Goal: Transaction & Acquisition: Book appointment/travel/reservation

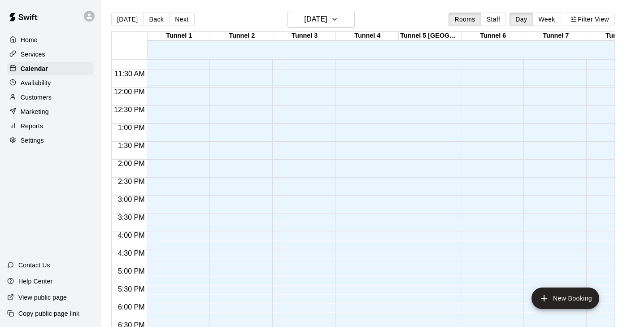
scroll to position [340, 0]
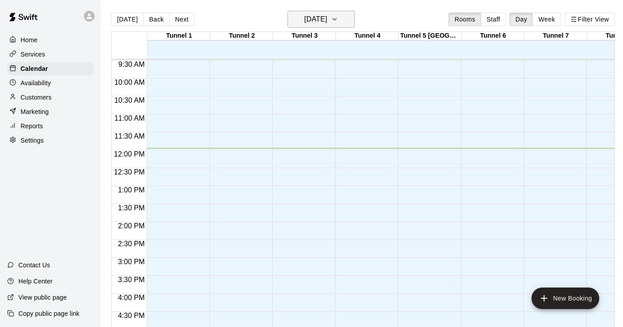
click at [338, 17] on icon "button" at bounding box center [334, 19] width 7 height 11
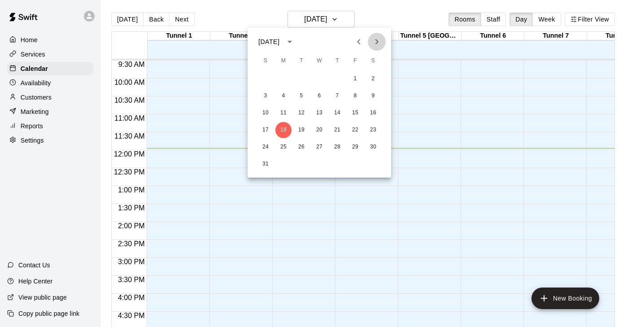
click at [375, 43] on icon "Next month" at bounding box center [376, 41] width 11 height 11
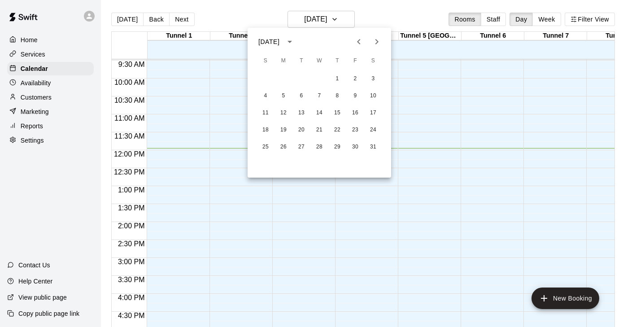
click at [375, 43] on icon "Next month" at bounding box center [376, 41] width 11 height 11
click at [360, 40] on icon "Previous month" at bounding box center [358, 41] width 11 height 11
click at [280, 99] on button "5" at bounding box center [283, 96] width 16 height 16
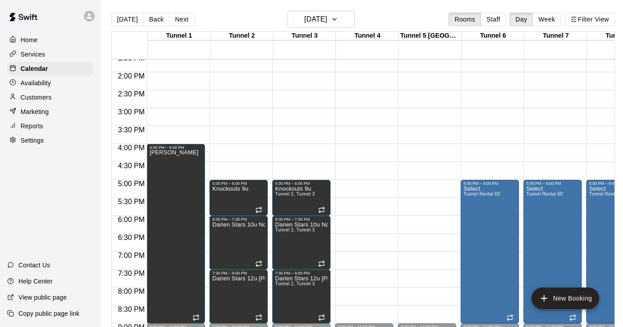
scroll to position [493, 0]
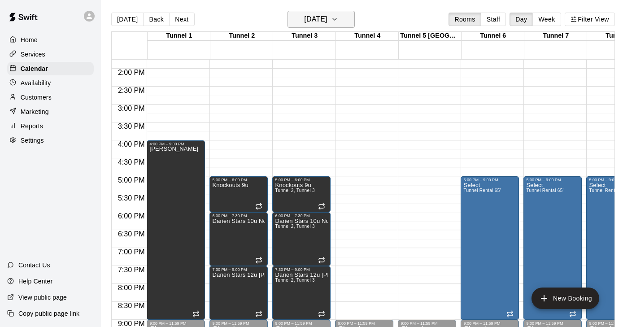
click at [338, 20] on icon "button" at bounding box center [334, 19] width 7 height 11
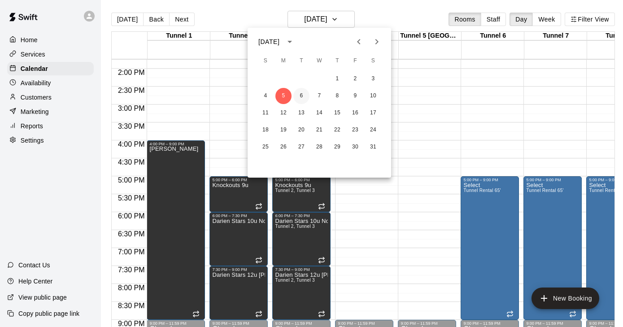
click at [300, 98] on button "6" at bounding box center [301, 96] width 16 height 16
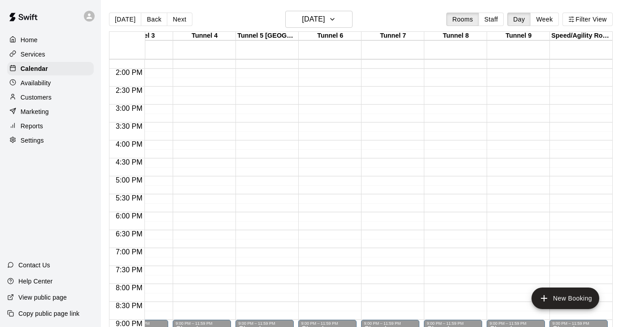
scroll to position [7, 2]
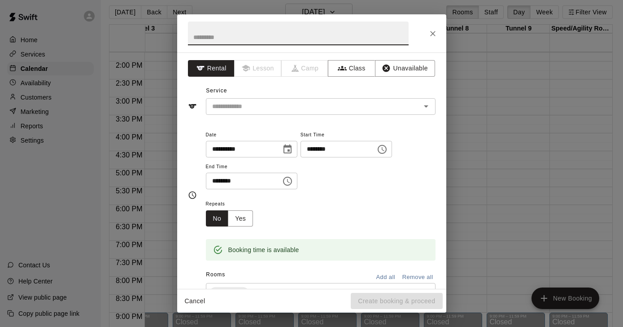
type input "*"
click at [235, 113] on div "​" at bounding box center [321, 106] width 230 height 17
type input "**********"
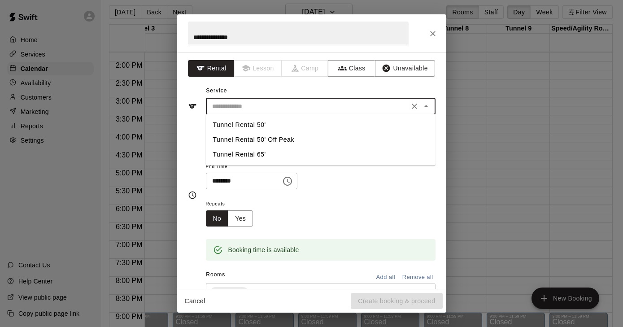
click at [237, 151] on li "Tunnel Rental 65'" at bounding box center [321, 154] width 230 height 15
type input "**********"
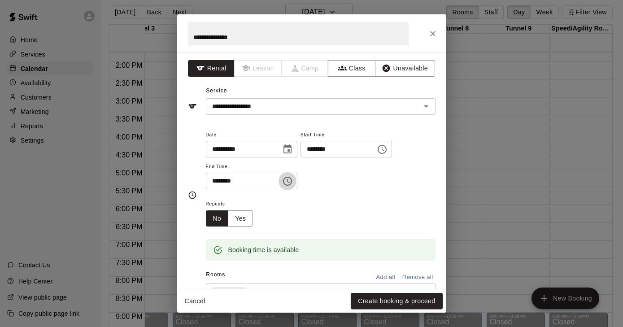
click at [290, 179] on icon "Choose time, selected time is 5:30 PM" at bounding box center [288, 181] width 3 height 4
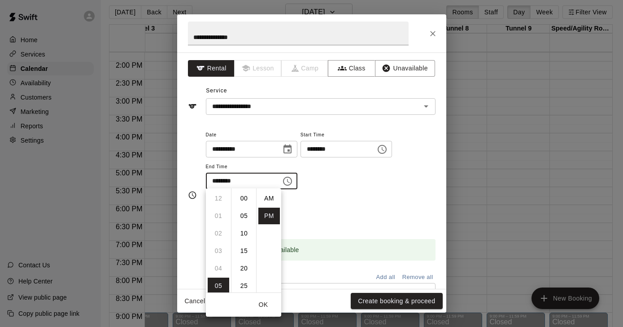
scroll to position [16, 0]
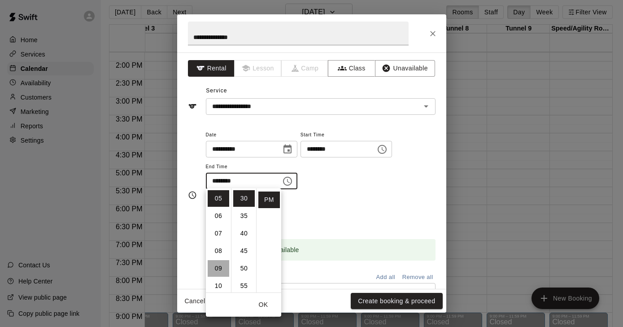
click at [220, 268] on li "09" at bounding box center [219, 268] width 22 height 17
click at [243, 200] on li "00" at bounding box center [244, 198] width 22 height 17
type input "********"
click at [366, 189] on div "**********" at bounding box center [321, 164] width 230 height 70
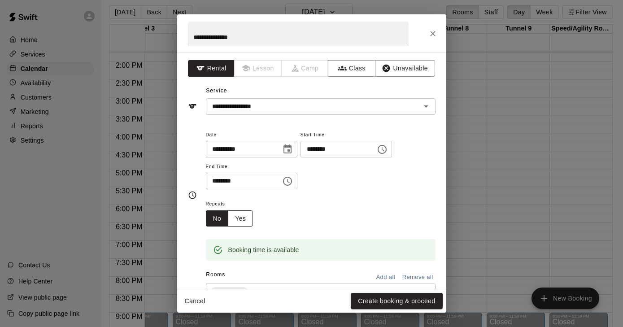
click at [235, 217] on button "Yes" at bounding box center [240, 218] width 25 height 17
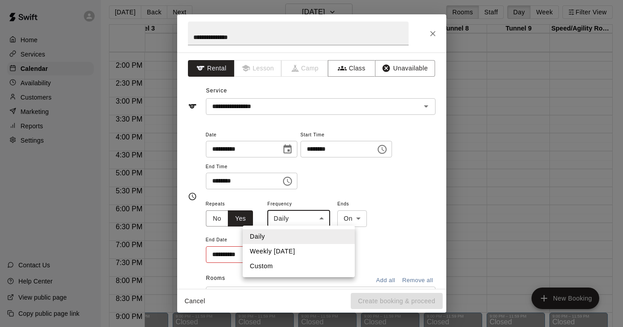
click at [316, 213] on body "Home Services Calendar Availability Customers Marketing Reports Settings Contac…" at bounding box center [309, 163] width 623 height 341
click at [296, 250] on li "Weekly [DATE]" at bounding box center [299, 251] width 112 height 15
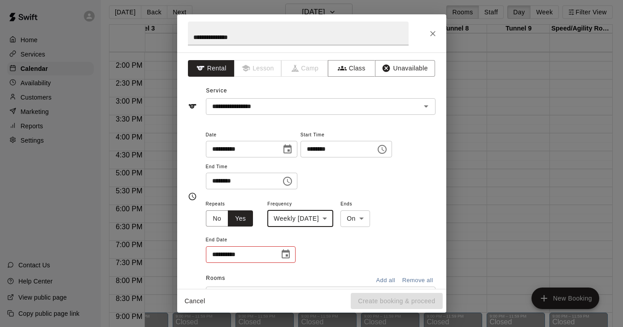
type input "******"
click at [287, 252] on icon "Choose date" at bounding box center [285, 254] width 11 height 11
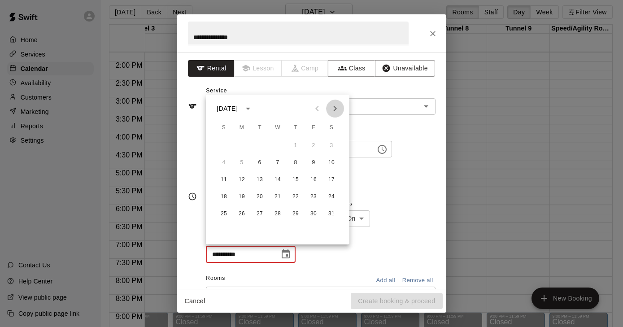
click at [336, 109] on icon "Next month" at bounding box center [335, 108] width 11 height 11
click at [260, 212] on button "31" at bounding box center [260, 214] width 16 height 16
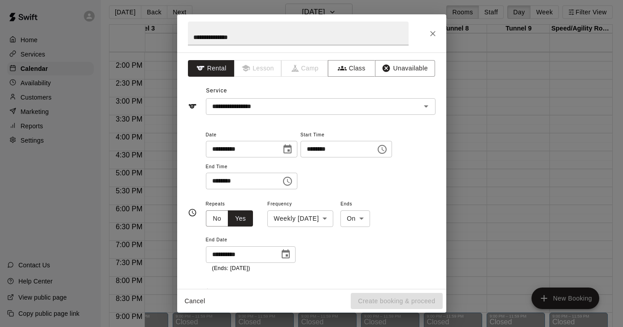
type input "**********"
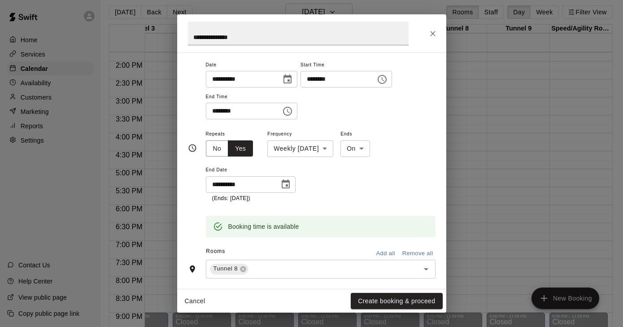
scroll to position [70, 0]
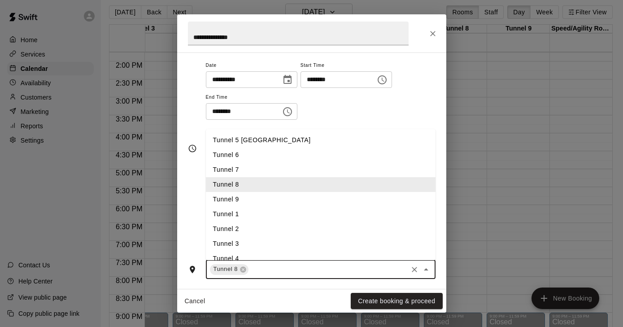
click at [277, 267] on input "text" at bounding box center [328, 269] width 156 height 11
click at [226, 196] on li "Tunnel 9" at bounding box center [321, 199] width 230 height 15
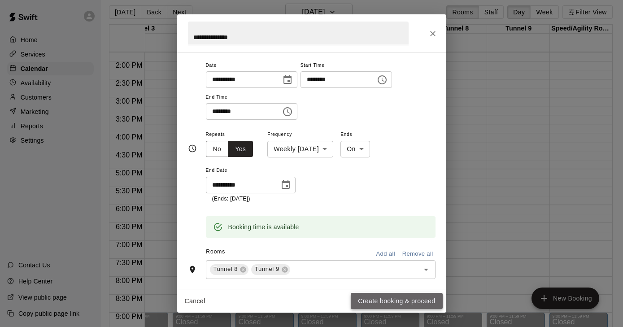
click at [413, 303] on button "Create booking & proceed" at bounding box center [396, 301] width 91 height 17
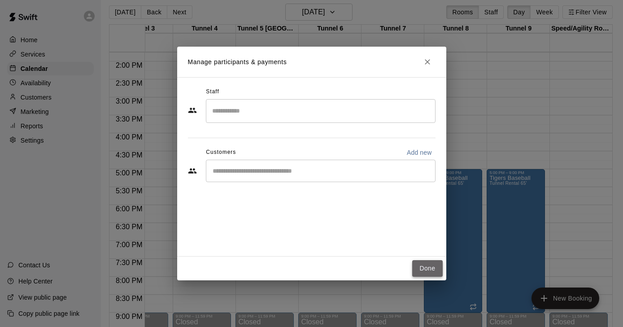
click at [425, 272] on button "Done" at bounding box center [427, 268] width 30 height 17
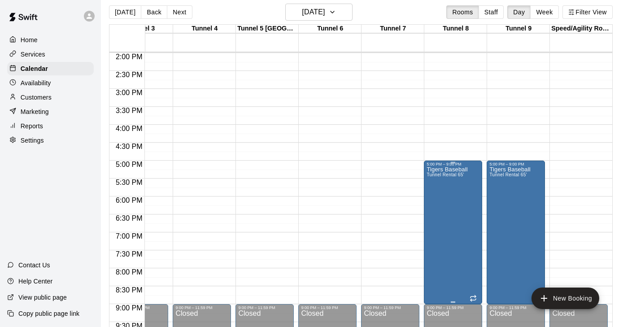
scroll to position [501, 161]
click at [336, 12] on icon "button" at bounding box center [332, 12] width 7 height 11
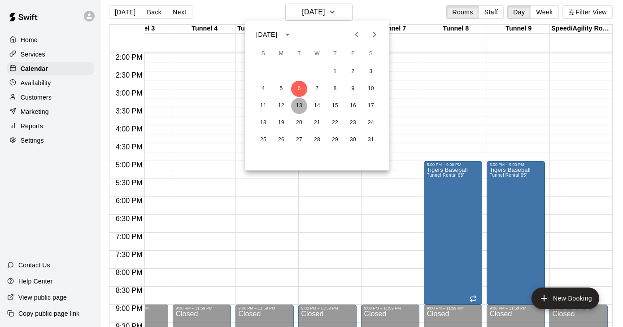
click at [300, 103] on button "13" at bounding box center [299, 106] width 16 height 16
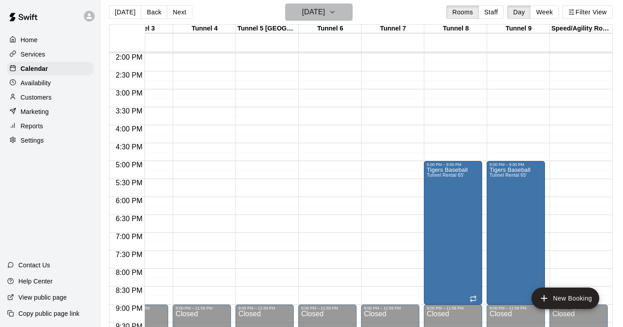
click at [336, 13] on icon "button" at bounding box center [332, 12] width 7 height 11
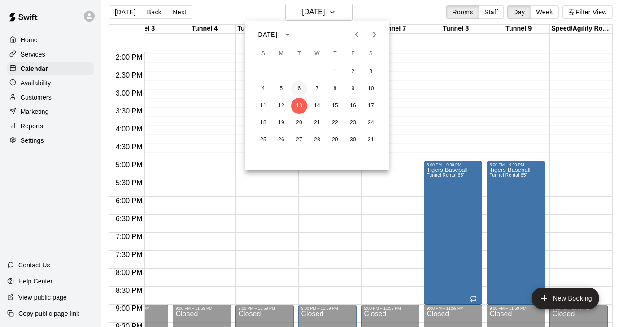
click at [300, 88] on button "6" at bounding box center [299, 89] width 16 height 16
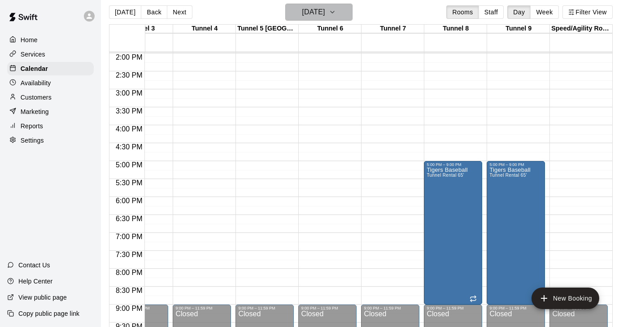
click at [336, 10] on icon "button" at bounding box center [332, 12] width 7 height 11
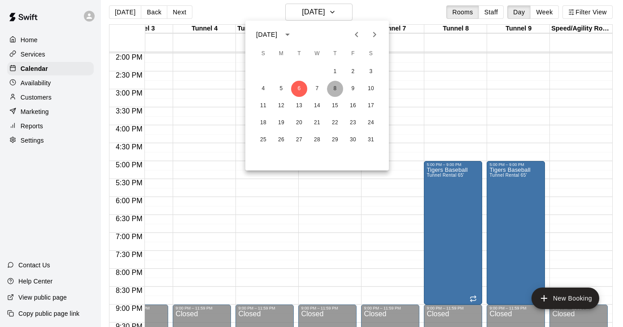
click at [332, 89] on button "8" at bounding box center [335, 89] width 16 height 16
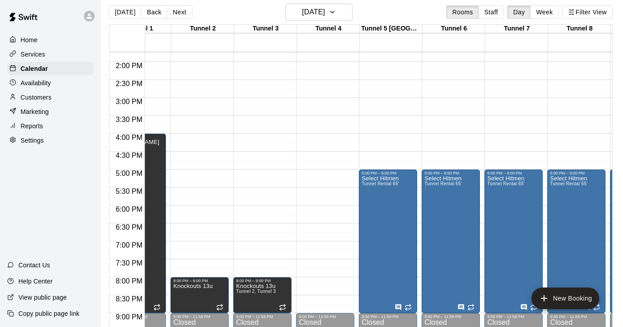
scroll to position [486, 37]
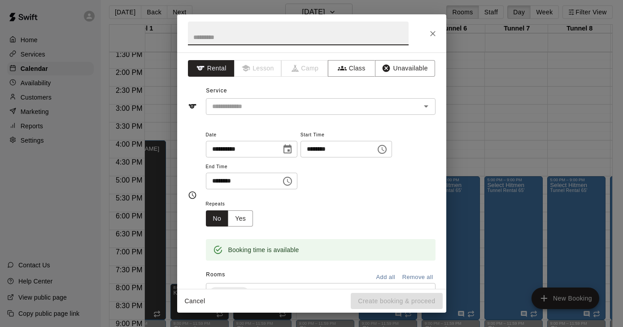
type input "*"
type input "**********"
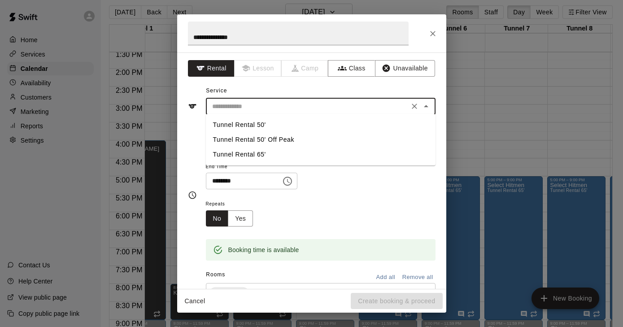
click at [263, 105] on input "text" at bounding box center [308, 106] width 198 height 11
click at [254, 155] on li "Tunnel Rental 65'" at bounding box center [321, 154] width 230 height 15
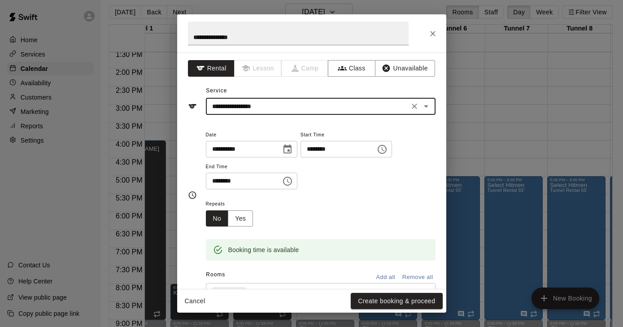
click at [267, 109] on input "**********" at bounding box center [308, 106] width 198 height 11
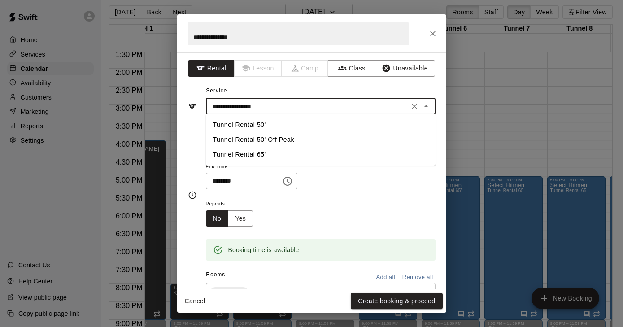
click at [252, 126] on li "Tunnel Rental 50'" at bounding box center [321, 124] width 230 height 15
type input "**********"
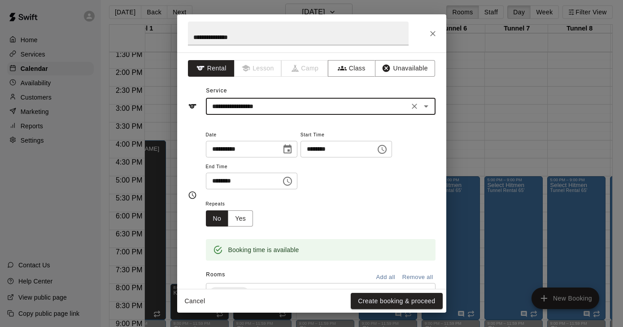
click at [386, 151] on icon "Choose time, selected time is 5:00 PM" at bounding box center [382, 149] width 11 height 11
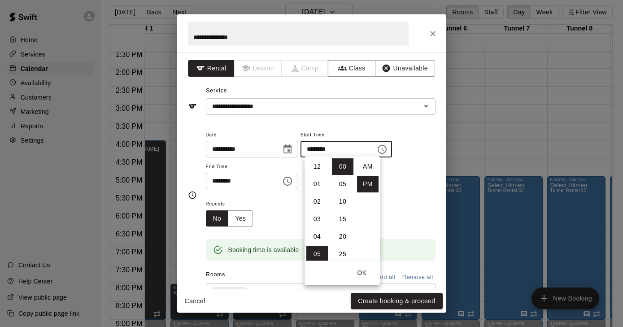
scroll to position [16, 0]
click at [317, 166] on li "05" at bounding box center [317, 166] width 22 height 17
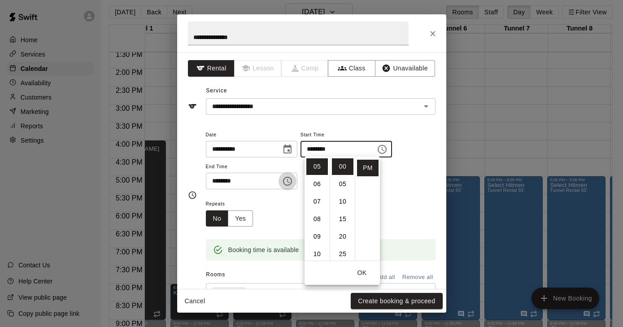
click at [287, 182] on icon "Choose time, selected time is 5:30 PM" at bounding box center [287, 181] width 9 height 9
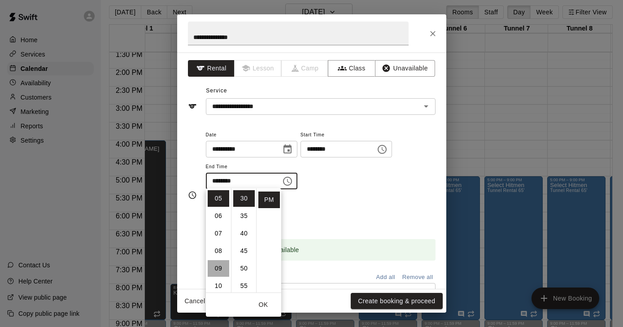
click at [218, 267] on li "09" at bounding box center [219, 268] width 22 height 17
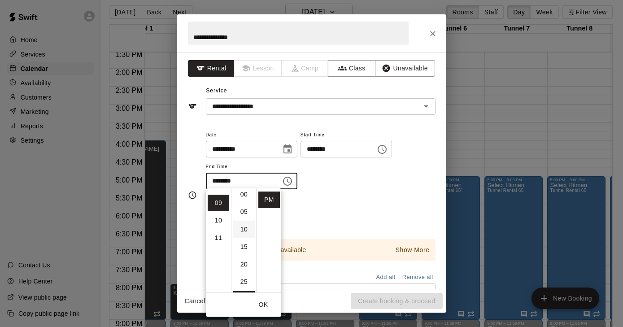
scroll to position [2, 0]
click at [244, 201] on li "00" at bounding box center [244, 196] width 22 height 17
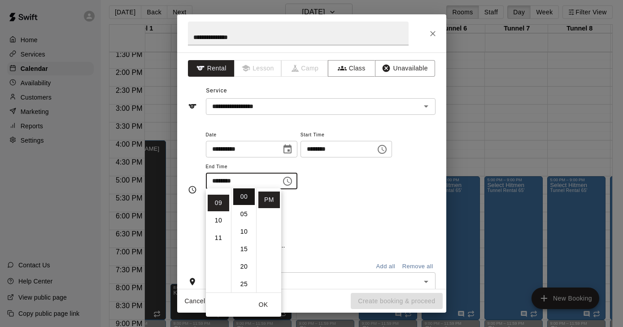
type input "********"
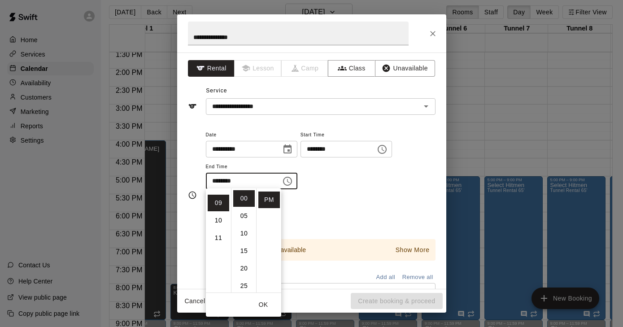
click at [359, 198] on div "Repeats No Yes" at bounding box center [321, 212] width 230 height 28
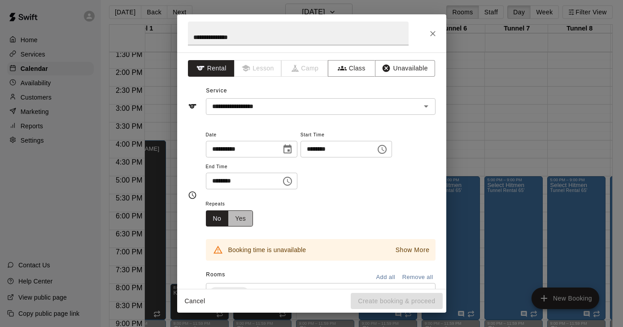
click at [244, 218] on button "Yes" at bounding box center [240, 218] width 25 height 17
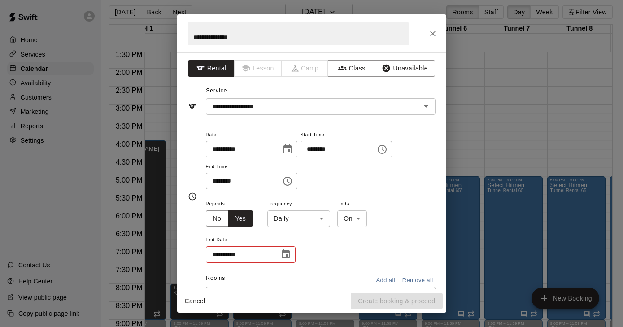
click at [320, 220] on body "Home Services Calendar Availability Customers Marketing Reports Settings Contac…" at bounding box center [309, 163] width 623 height 341
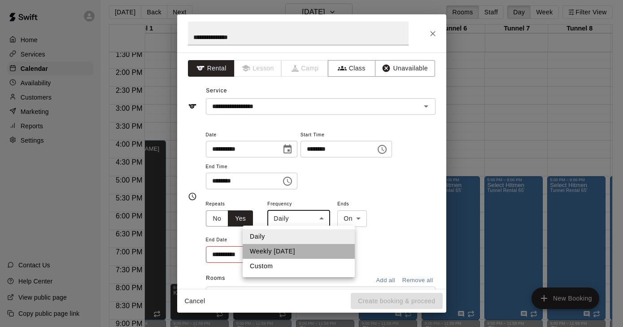
click at [291, 248] on li "Weekly [DATE]" at bounding box center [299, 251] width 112 height 15
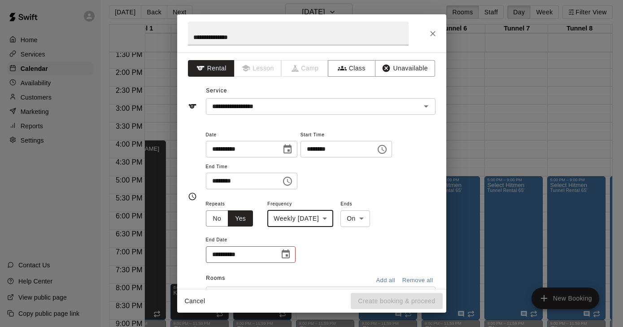
type input "******"
click at [286, 251] on icon "Choose date" at bounding box center [286, 253] width 8 height 9
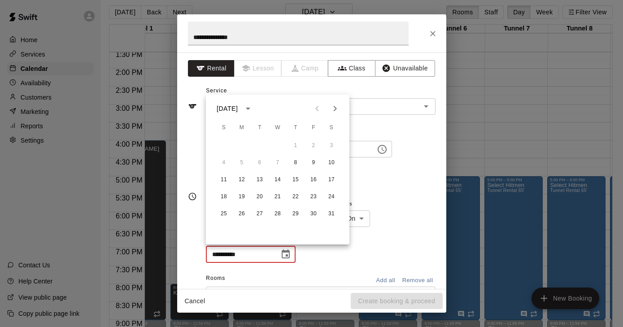
click at [335, 110] on icon "Next month" at bounding box center [335, 108] width 3 height 5
click at [295, 198] on button "26" at bounding box center [295, 197] width 16 height 16
type input "**********"
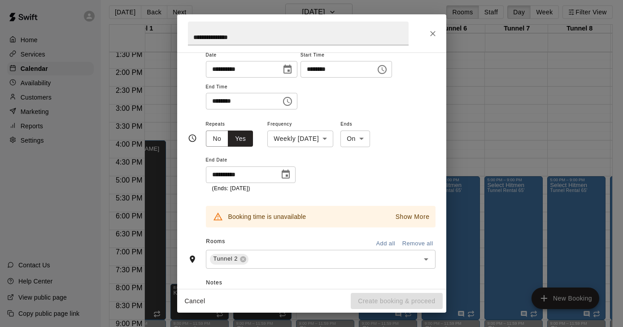
scroll to position [80, 0]
click at [421, 216] on p "Show More" at bounding box center [412, 216] width 34 height 9
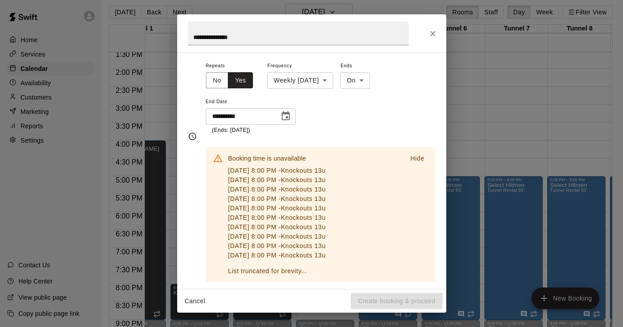
scroll to position [136, 0]
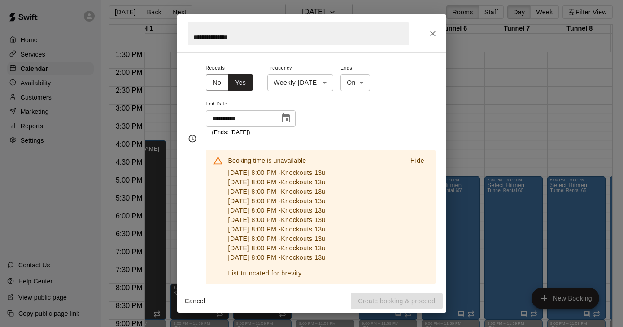
click at [433, 39] on button "Close" at bounding box center [433, 34] width 16 height 16
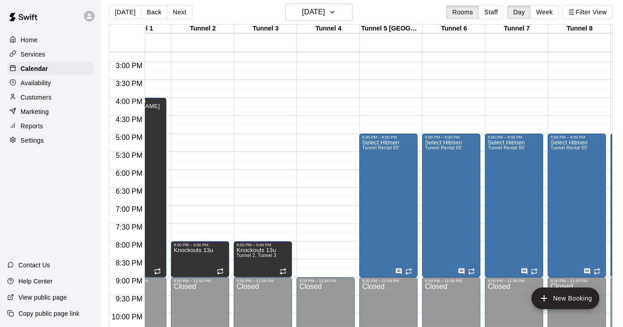
scroll to position [0, 36]
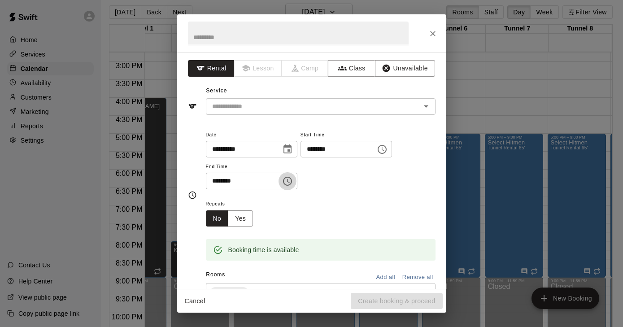
click at [288, 178] on icon "Choose time, selected time is 5:30 PM" at bounding box center [287, 181] width 9 height 9
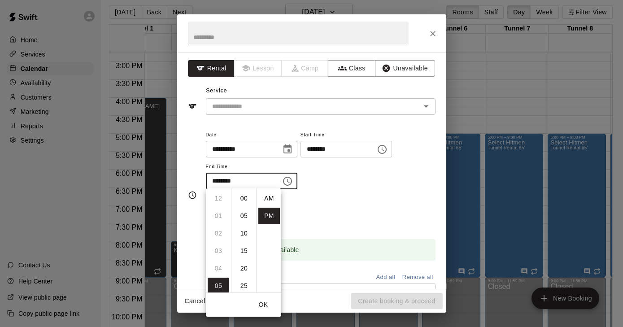
scroll to position [16, 0]
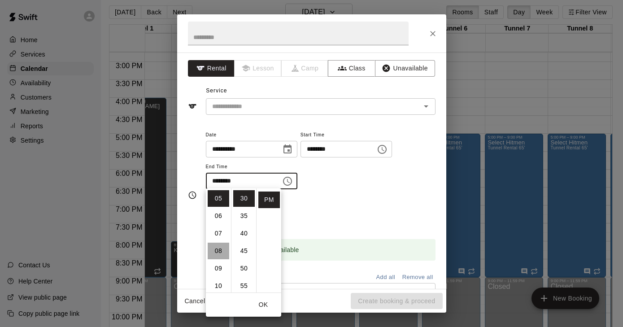
click at [218, 248] on li "08" at bounding box center [219, 251] width 22 height 17
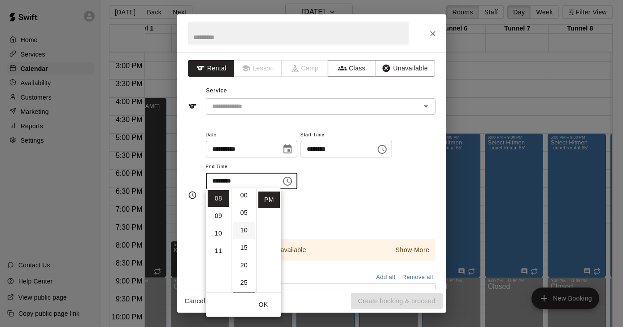
scroll to position [0, 0]
click at [243, 199] on li "00" at bounding box center [244, 198] width 22 height 17
type input "********"
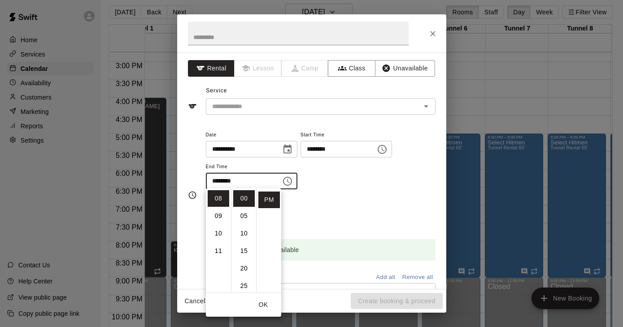
click at [366, 205] on div "Repeats No Yes" at bounding box center [321, 212] width 230 height 28
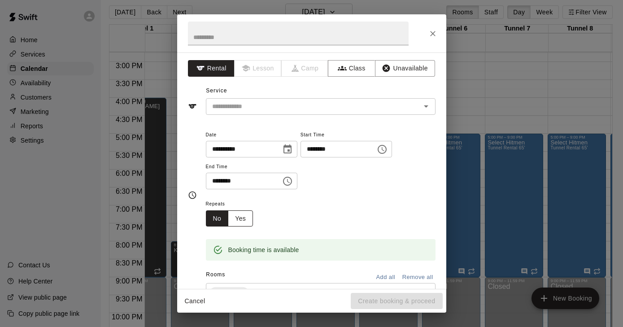
click at [239, 214] on button "Yes" at bounding box center [240, 218] width 25 height 17
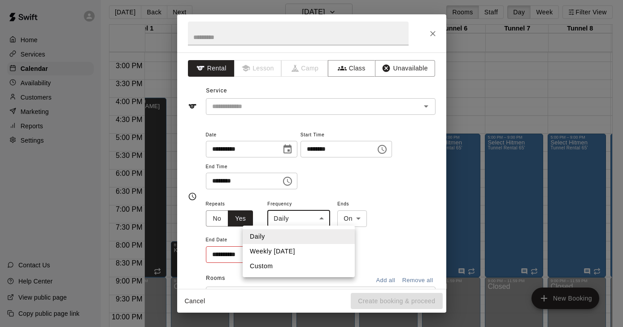
click at [316, 216] on body "Home Services Calendar Availability Customers Marketing Reports Settings Contac…" at bounding box center [309, 163] width 623 height 341
click at [303, 252] on li "Weekly [DATE]" at bounding box center [299, 251] width 112 height 15
type input "******"
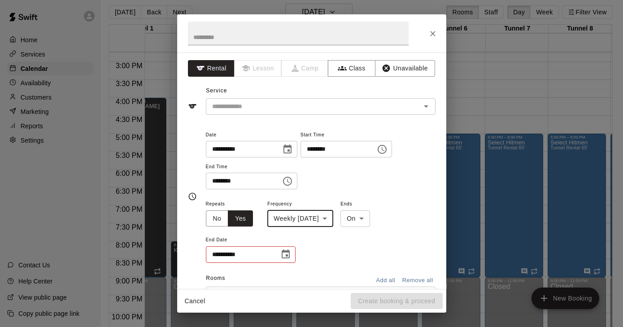
click at [286, 255] on icon "Choose date" at bounding box center [286, 253] width 8 height 9
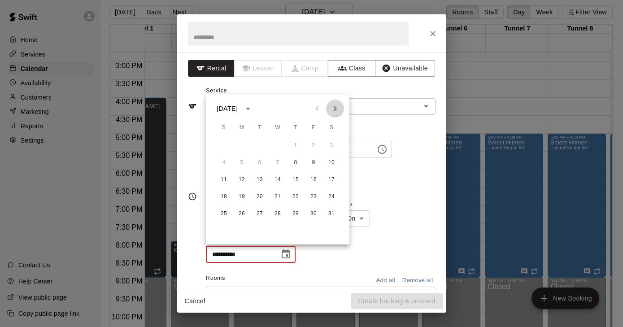
click at [337, 109] on icon "Next month" at bounding box center [335, 108] width 11 height 11
click at [296, 198] on button "26" at bounding box center [295, 197] width 16 height 16
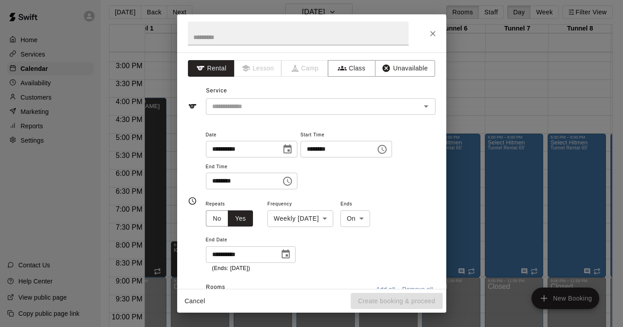
type input "**********"
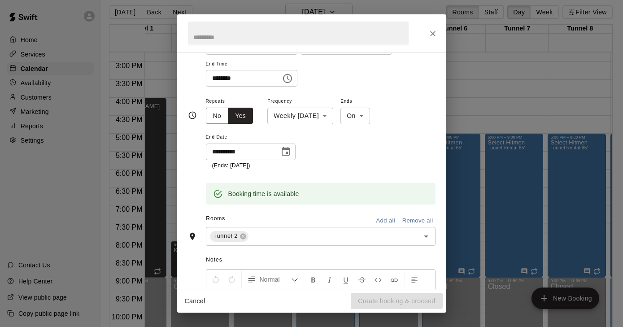
scroll to position [126, 0]
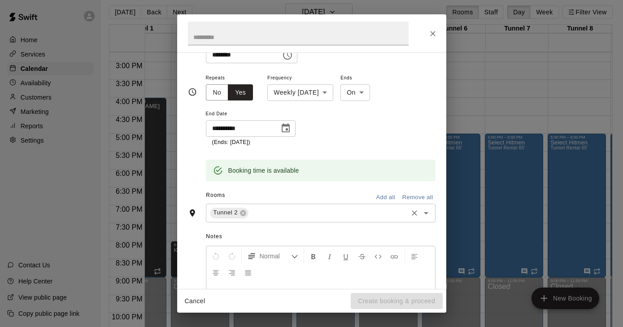
click at [271, 209] on input "text" at bounding box center [328, 212] width 156 height 11
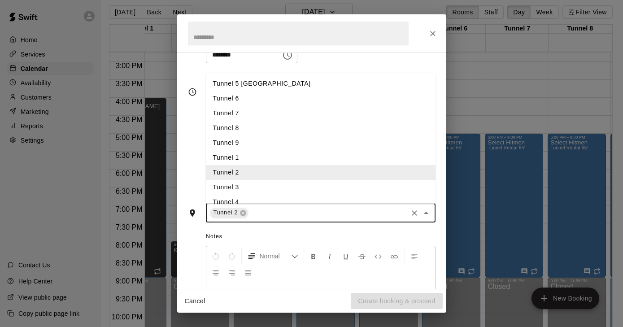
click at [233, 185] on li "Tunnel 3" at bounding box center [321, 187] width 230 height 15
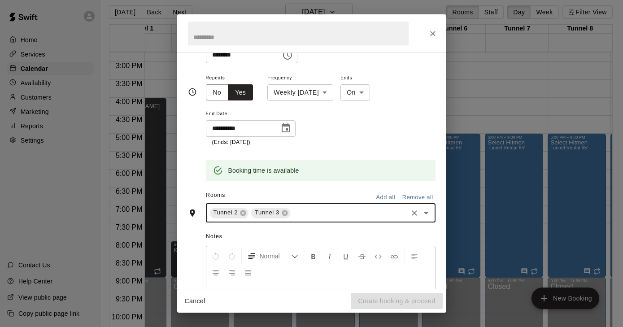
click at [360, 230] on span "Notes" at bounding box center [320, 237] width 229 height 14
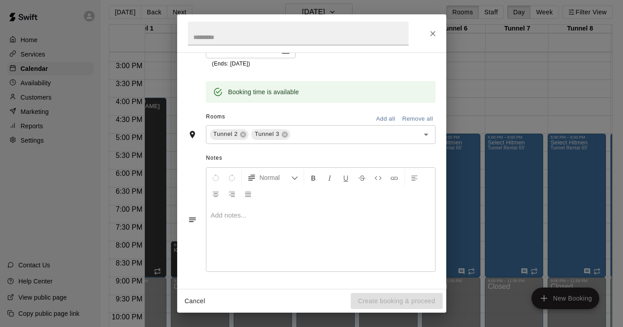
scroll to position [205, 0]
click at [333, 227] on div at bounding box center [320, 237] width 229 height 67
click at [373, 302] on div "Cancel Create booking & proceed" at bounding box center [311, 301] width 269 height 24
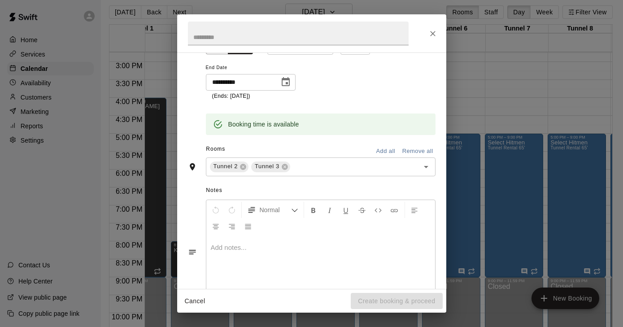
scroll to position [167, 0]
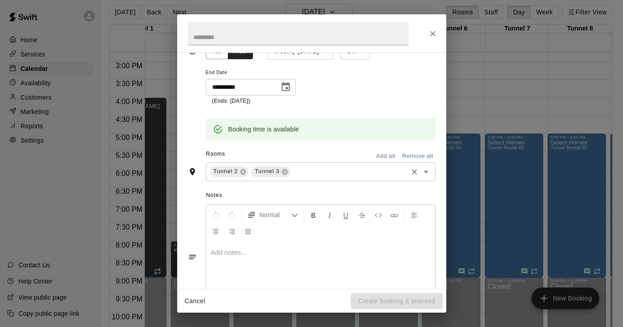
click at [317, 170] on input "text" at bounding box center [348, 171] width 115 height 11
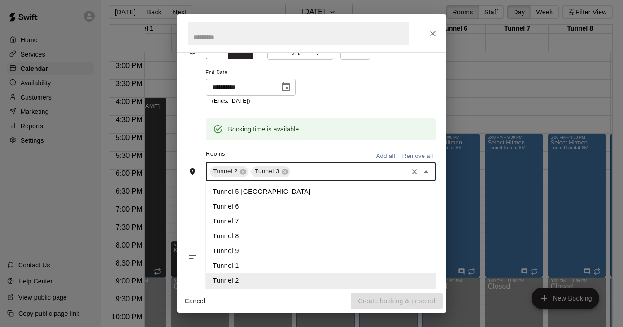
click at [322, 112] on div "Booking time is available" at bounding box center [321, 123] width 230 height 34
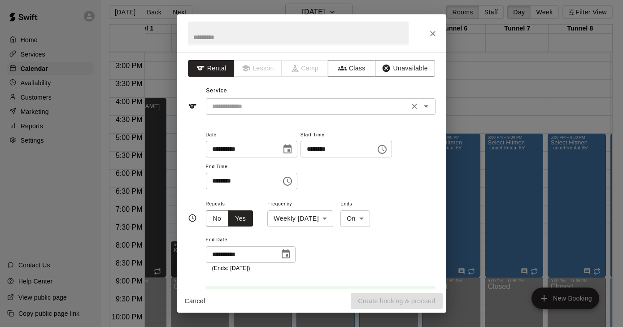
scroll to position [0, 0]
click at [422, 105] on icon "Open" at bounding box center [426, 106] width 11 height 11
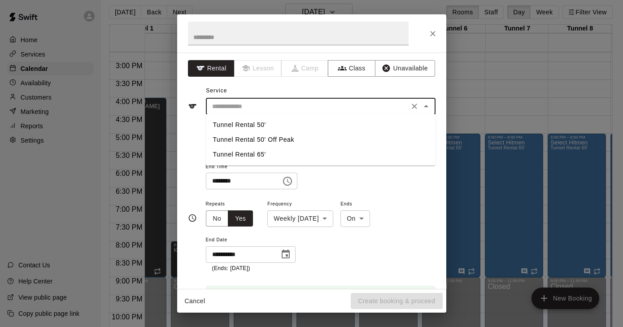
click at [315, 126] on li "Tunnel Rental 50'" at bounding box center [321, 124] width 230 height 15
type input "**********"
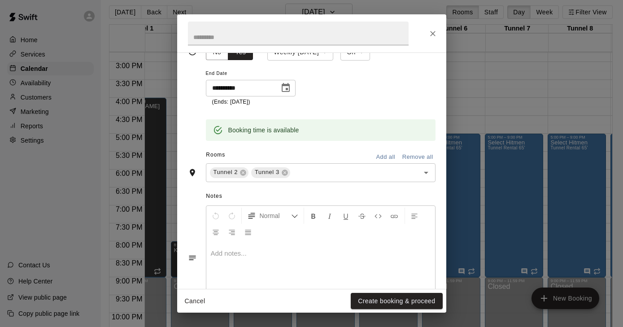
scroll to position [205, 0]
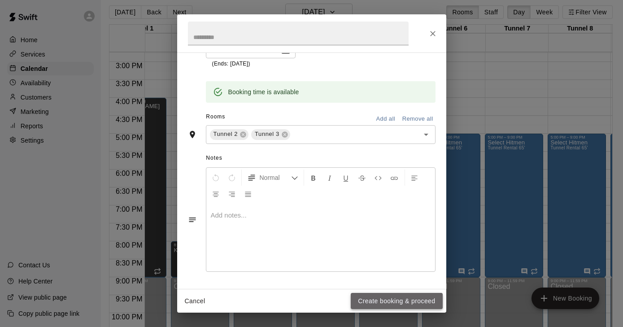
click at [400, 303] on button "Create booking & proceed" at bounding box center [396, 301] width 91 height 17
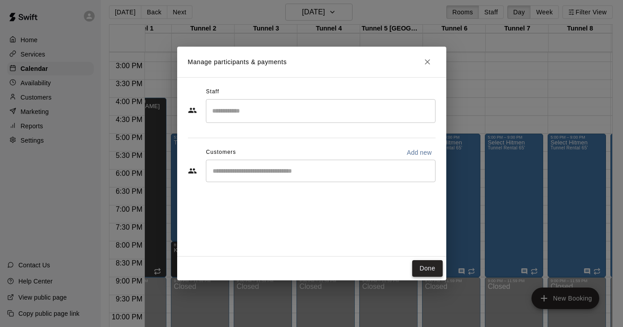
click at [419, 267] on button "Done" at bounding box center [427, 268] width 30 height 17
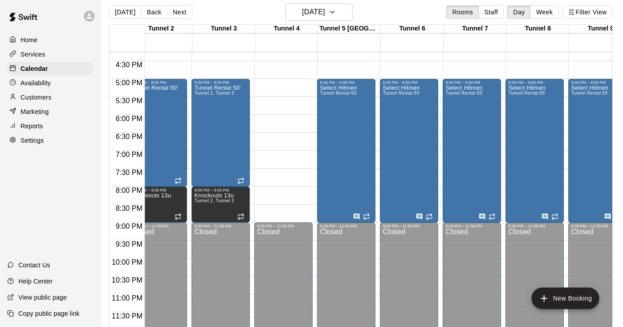
scroll to position [583, 84]
